Goal: Information Seeking & Learning: Learn about a topic

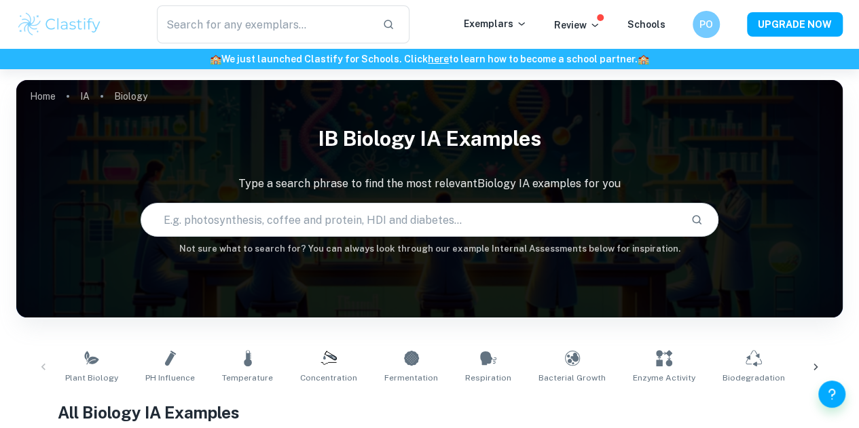
click at [268, 219] on input "text" at bounding box center [410, 220] width 539 height 38
type input "amylase"
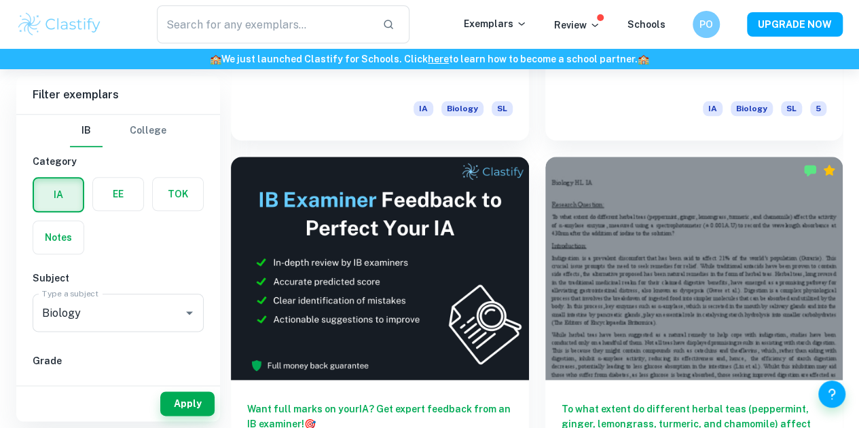
scroll to position [663, 0]
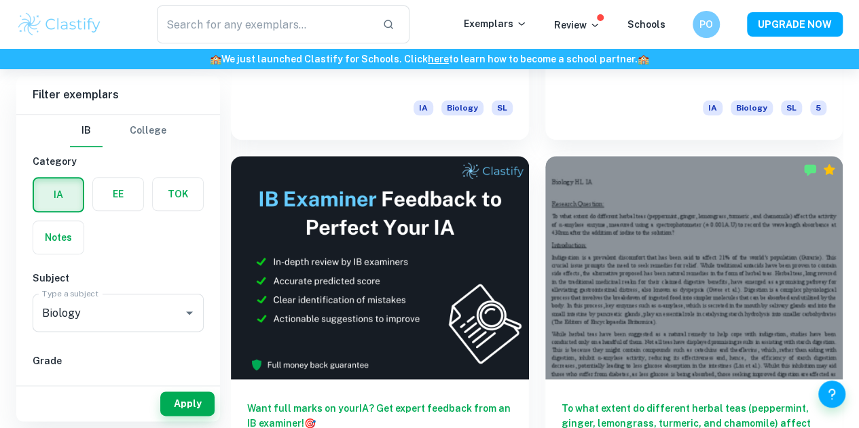
drag, startPoint x: 566, startPoint y: 263, endPoint x: 591, endPoint y: 244, distance: 31.0
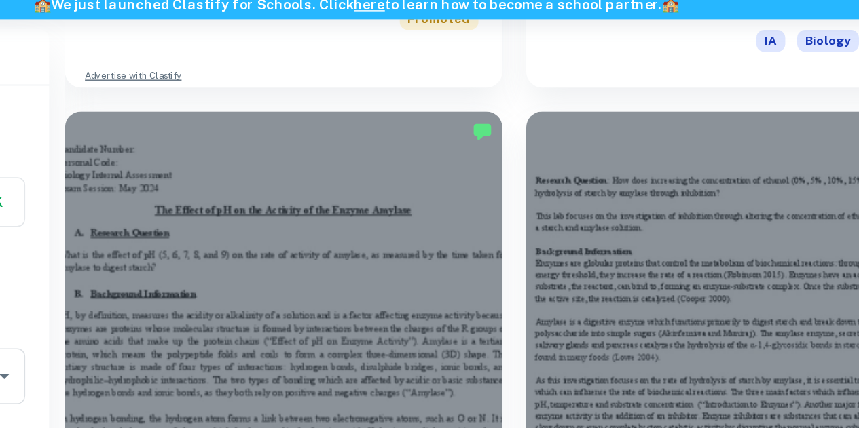
scroll to position [1771, 0]
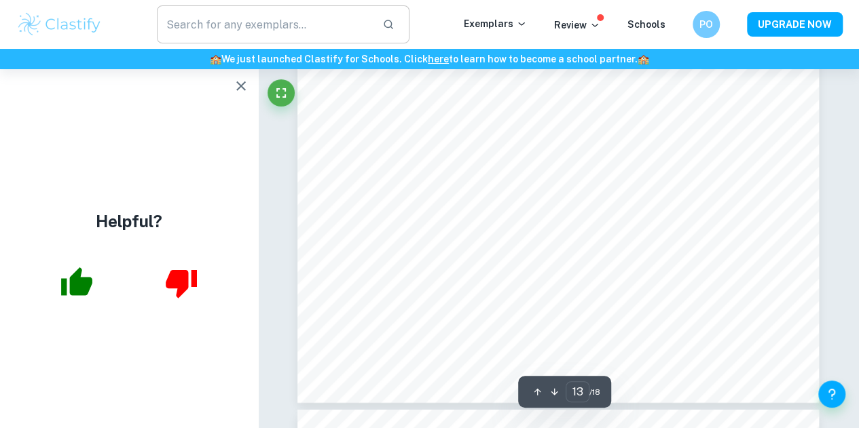
scroll to position [9584, 0]
click at [236, 86] on icon "button" at bounding box center [241, 86] width 16 height 16
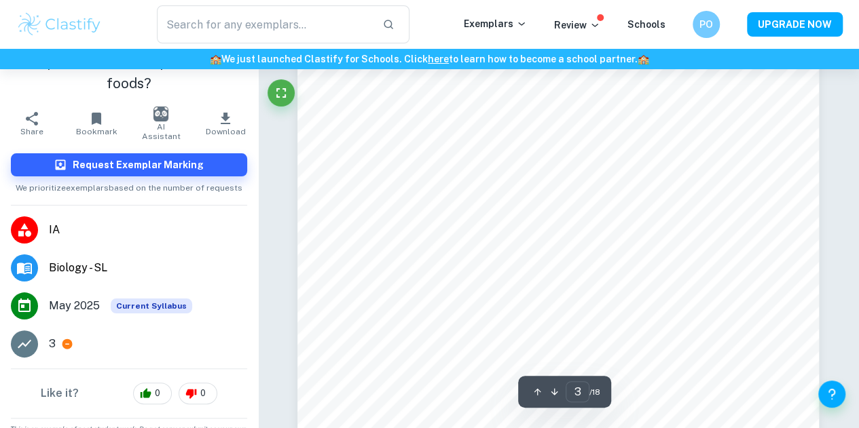
scroll to position [2010, 0]
type input "4"
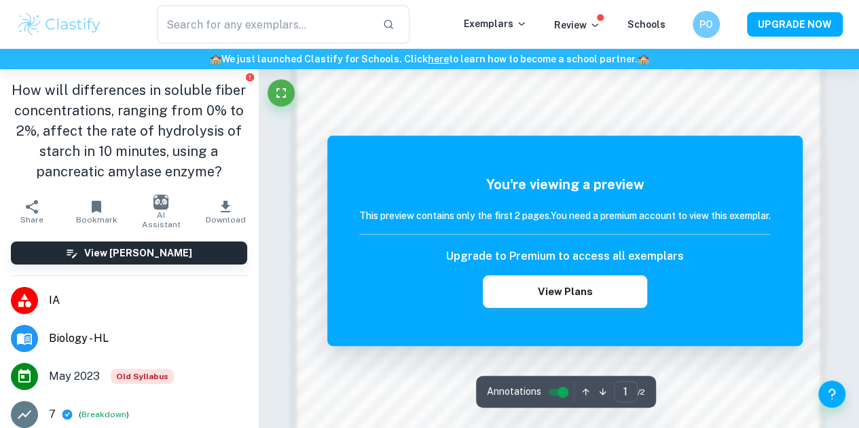
scroll to position [1044, 0]
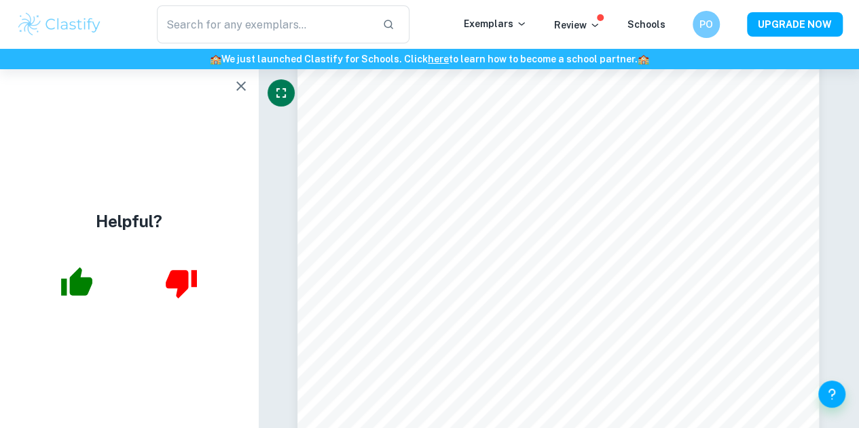
scroll to position [12661, 0]
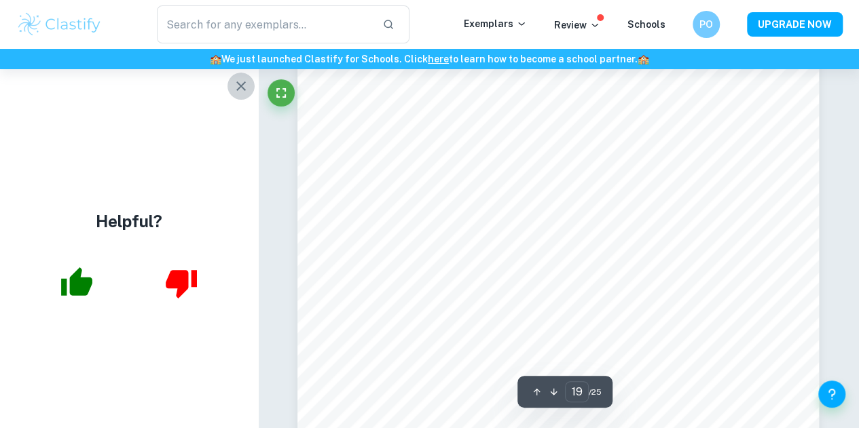
click at [239, 94] on button "button" at bounding box center [240, 86] width 27 height 27
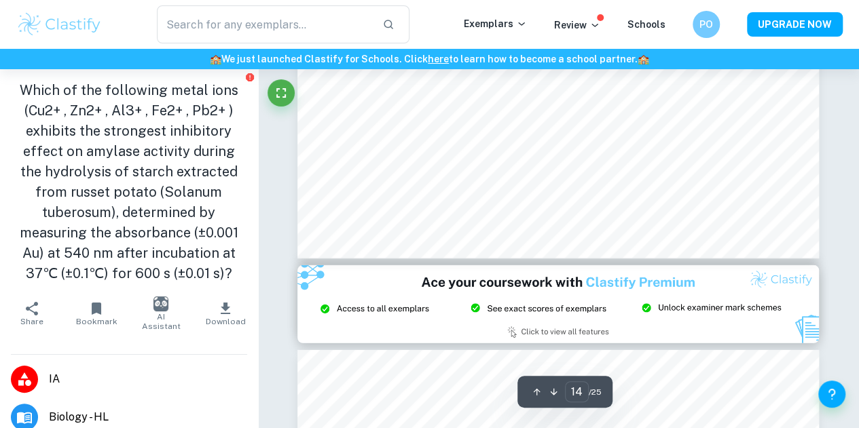
scroll to position [9572, 0]
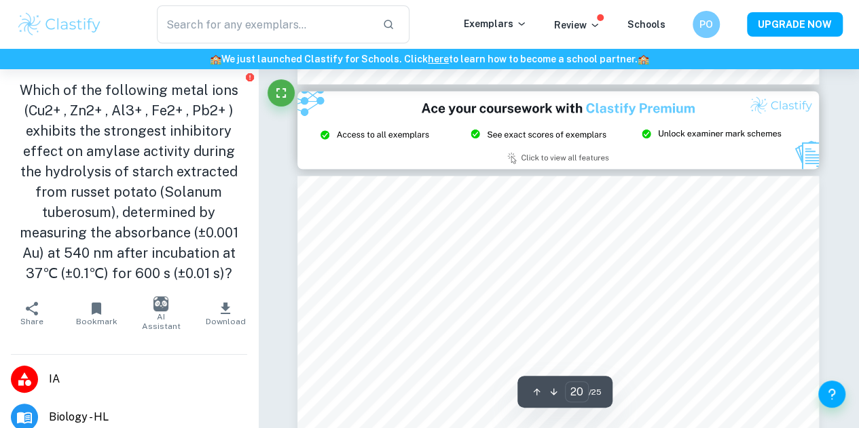
type input "21"
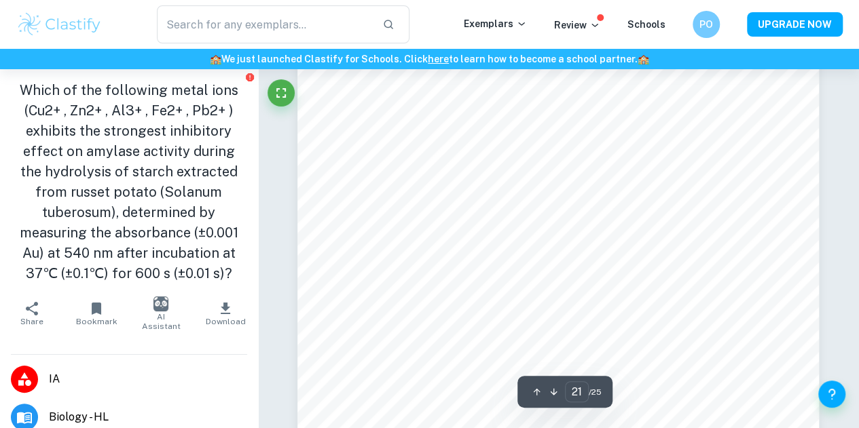
scroll to position [14253, 0]
